Goal: Task Accomplishment & Management: Manage account settings

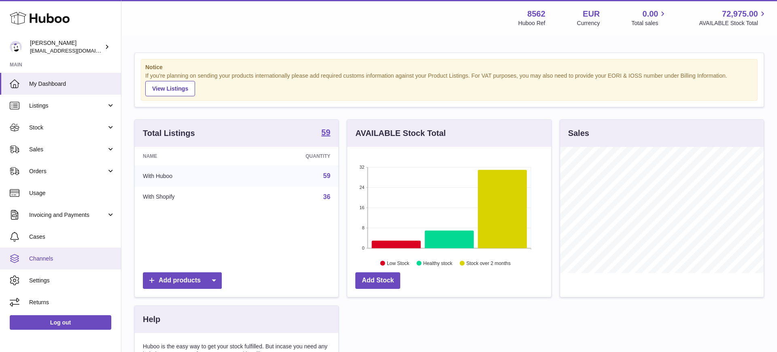
scroll to position [126, 204]
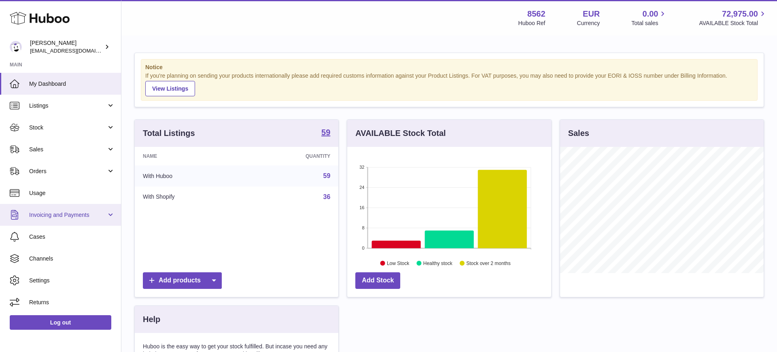
click at [44, 219] on link "Invoicing and Payments" at bounding box center [60, 215] width 121 height 22
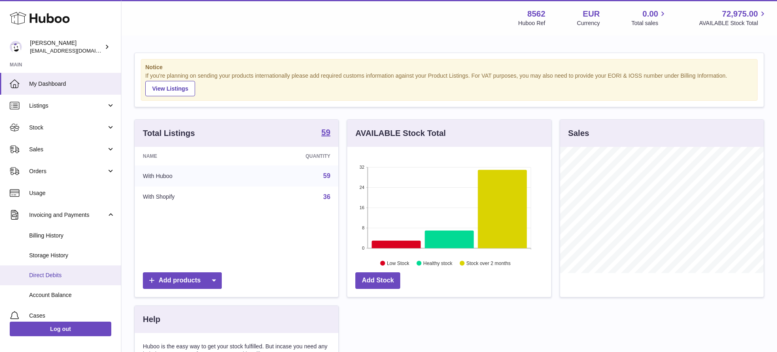
click at [47, 277] on span "Direct Debits" at bounding box center [72, 276] width 86 height 8
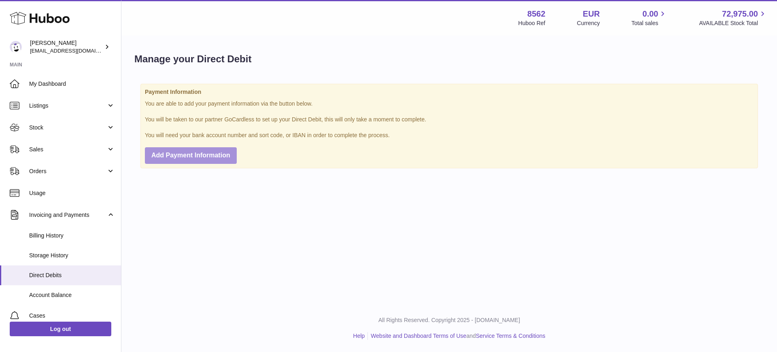
click at [170, 156] on span "Add Payment Information" at bounding box center [190, 155] width 79 height 7
click at [264, 68] on div "Manage your Direct Debit" at bounding box center [449, 61] width 630 height 17
click at [271, 68] on div "Manage your Direct Debit" at bounding box center [449, 61] width 630 height 17
